Goal: Consume media (video, audio)

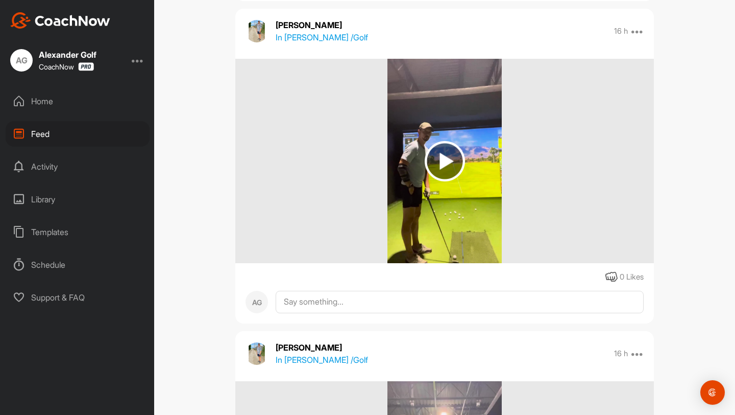
scroll to position [2400, 0]
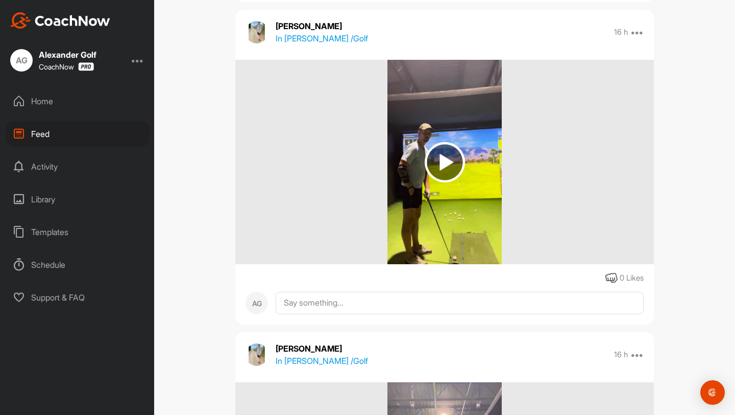
click at [444, 151] on img at bounding box center [445, 162] width 40 height 40
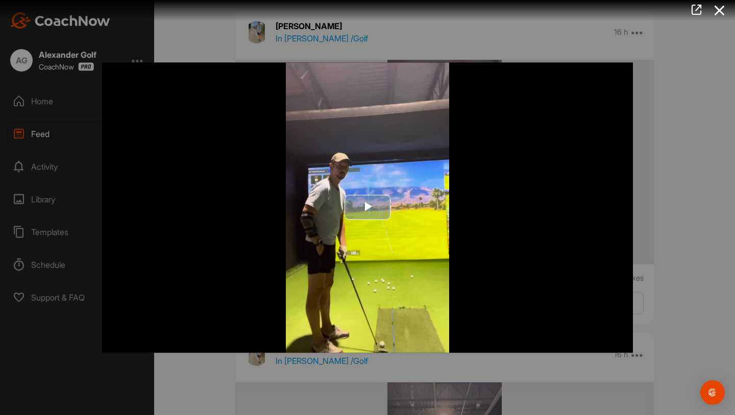
click at [368, 207] on span "Video Player" at bounding box center [368, 207] width 0 height 0
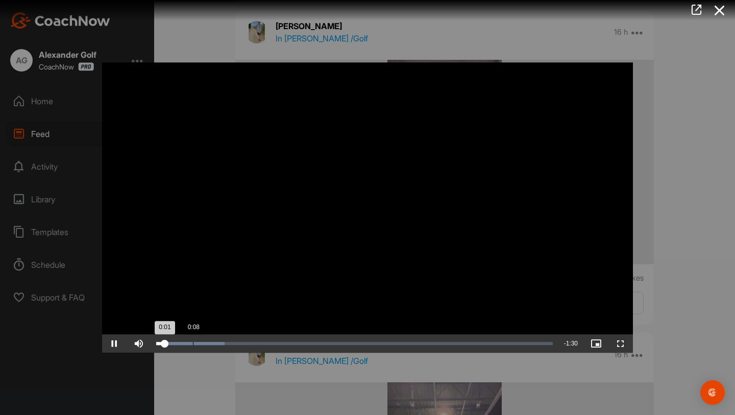
click at [193, 344] on div "Loaded : 17.31% 0:08 0:01" at bounding box center [354, 343] width 397 height 3
click at [210, 343] on div "Loaded : 17.31% 0:12 0:09" at bounding box center [354, 343] width 397 height 3
click at [227, 342] on div "Loaded : 19.55% 0:16 0:13" at bounding box center [354, 343] width 397 height 3
click at [242, 342] on div "Loaded : 26.25% 0:19 0:19" at bounding box center [354, 343] width 397 height 3
click at [257, 343] on div "Loaded : 26.25% 0:23 0:20" at bounding box center [354, 343] width 397 height 3
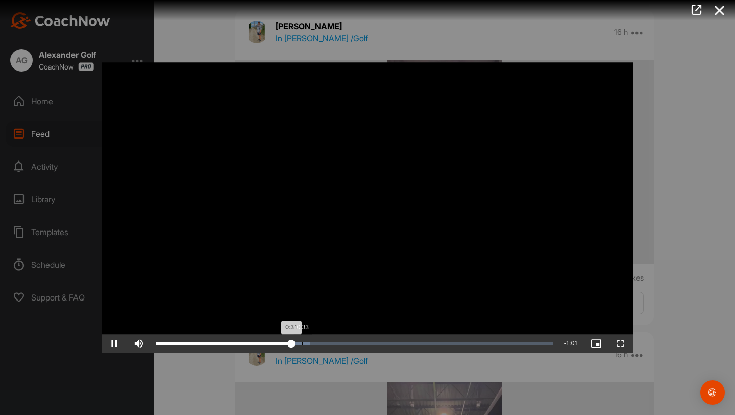
click at [302, 343] on div "0:33" at bounding box center [302, 343] width 1 height 3
click at [315, 343] on div "Loaded : 42.33% 0:36 0:34" at bounding box center [354, 343] width 397 height 3
click at [328, 342] on div "0:39" at bounding box center [328, 343] width 1 height 3
click at [660, 219] on div at bounding box center [367, 207] width 735 height 415
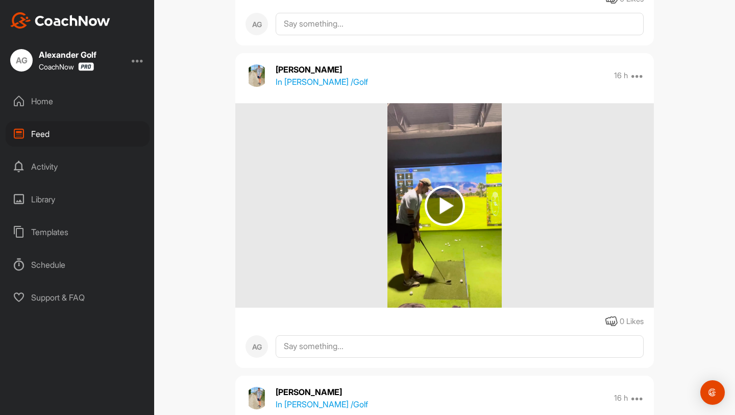
scroll to position [1053, 0]
